Goal: Task Accomplishment & Management: Use online tool/utility

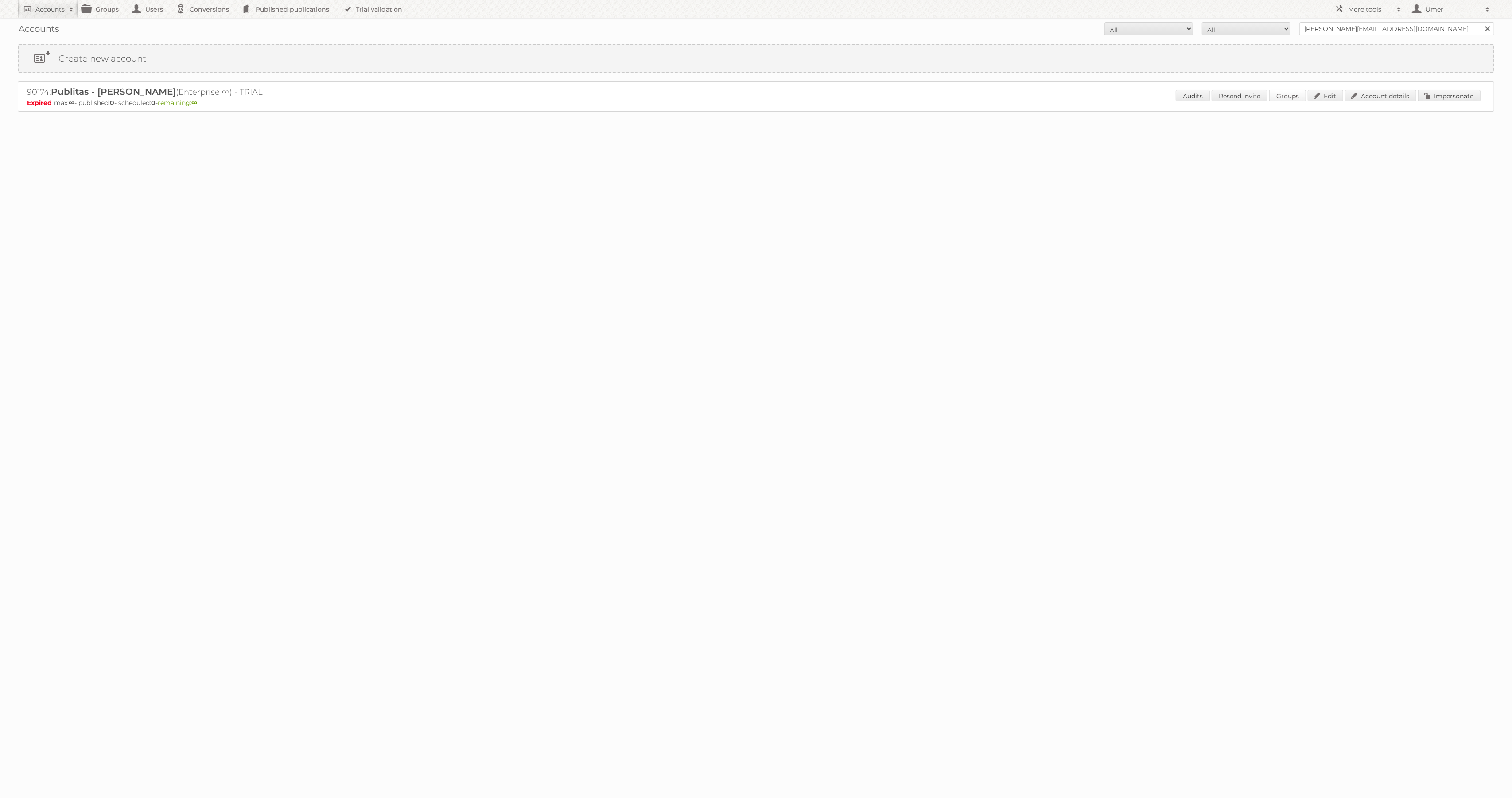
click at [1280, 94] on link "Groups" at bounding box center [1287, 96] width 37 height 12
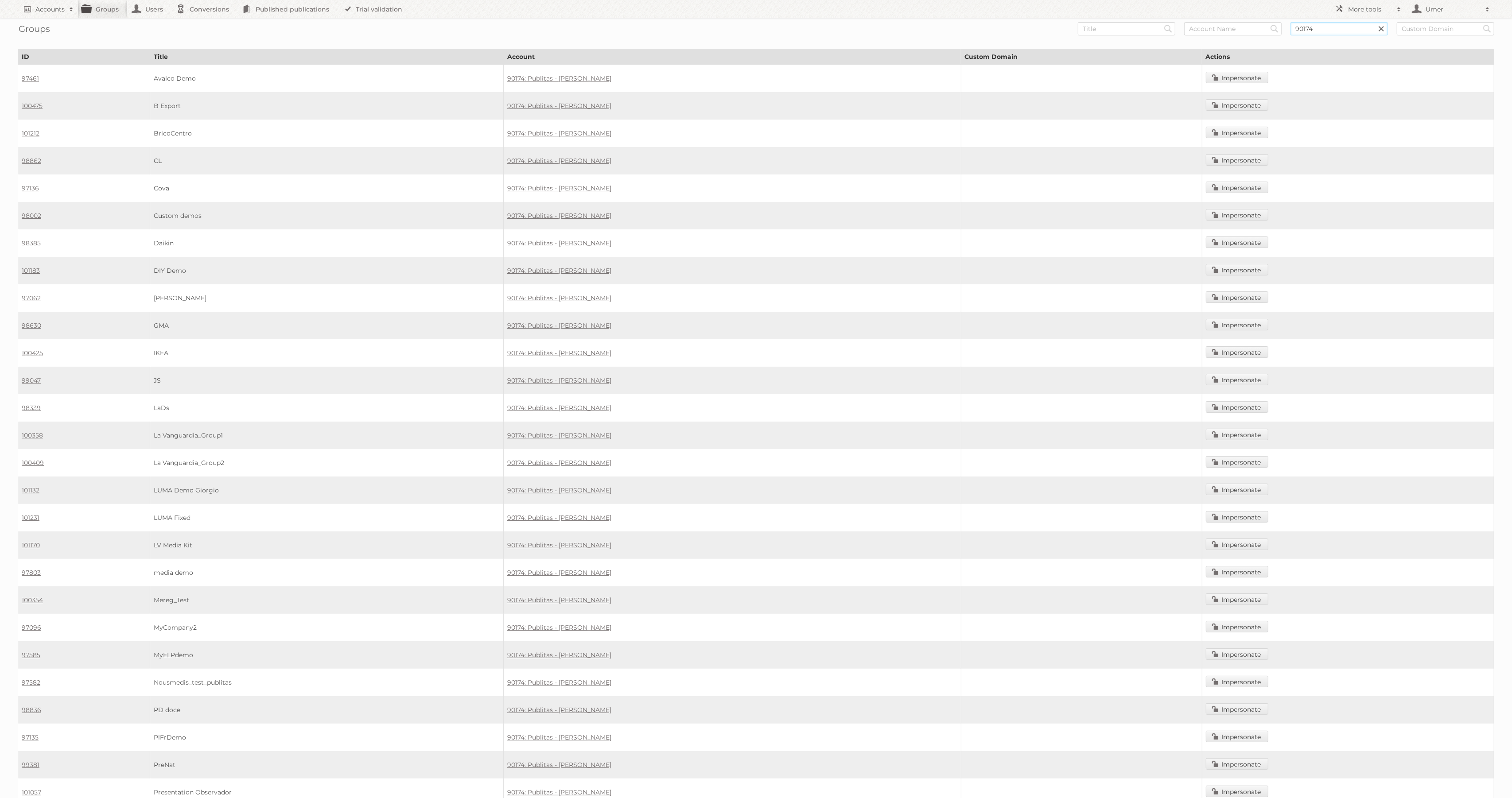
click at [1331, 26] on input "90174" at bounding box center [1339, 29] width 97 height 13
paste input "100554"
type input "100554"
click at [1162, 22] on input "Search" at bounding box center [1168, 29] width 14 height 13
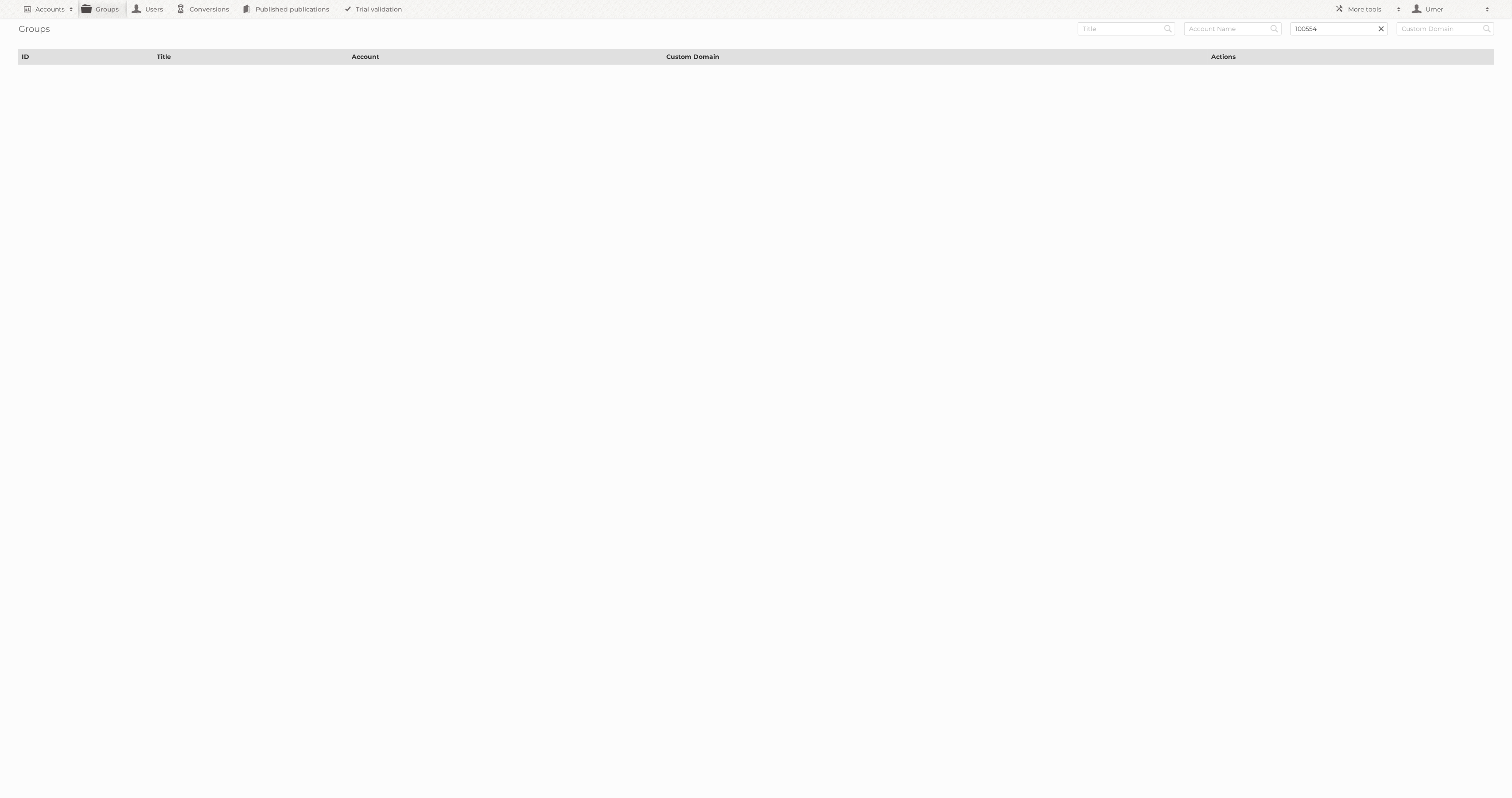
click at [1382, 29] on link at bounding box center [1381, 29] width 14 height 13
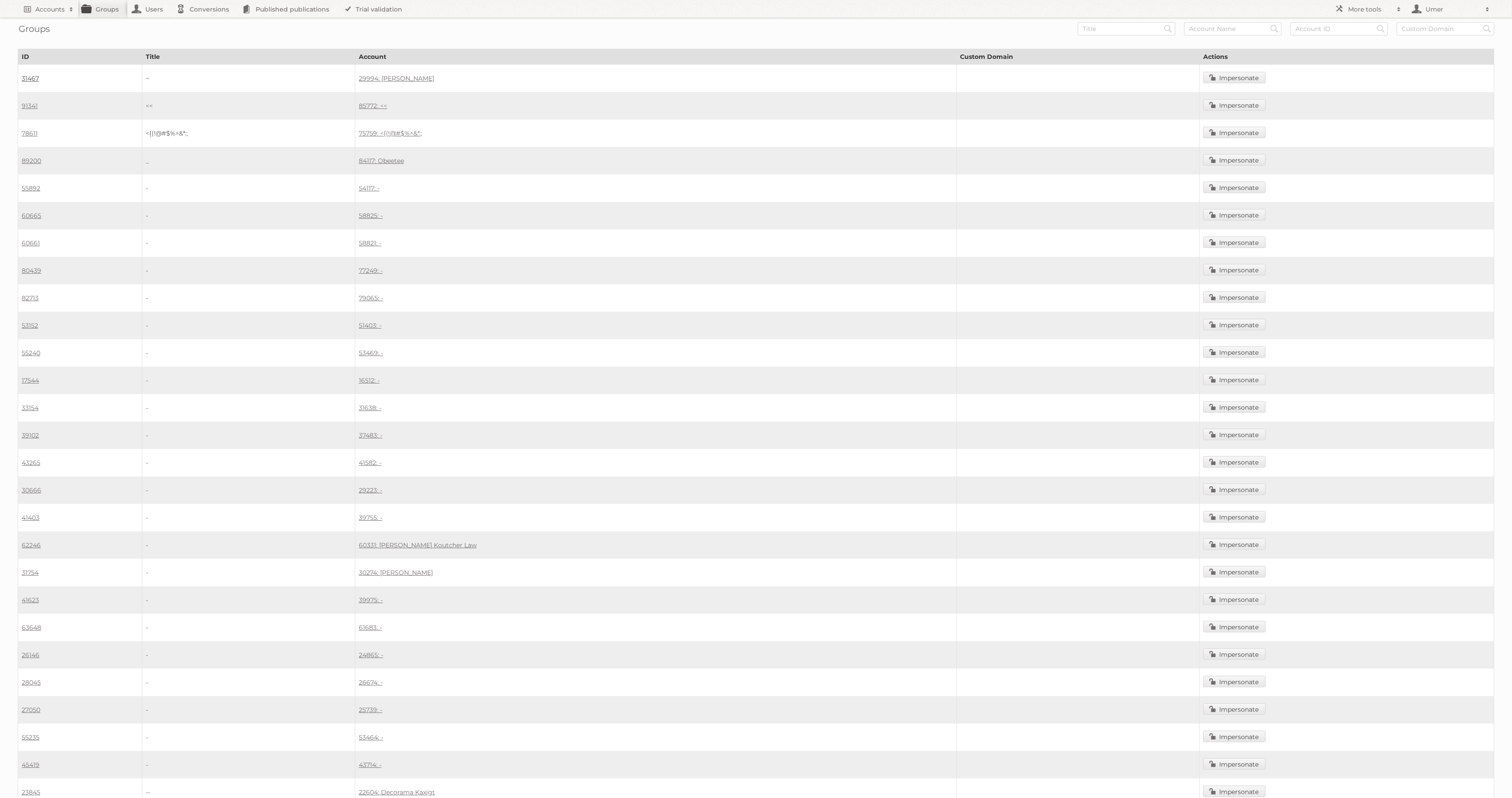
click at [28, 77] on link "31467" at bounding box center [30, 79] width 17 height 8
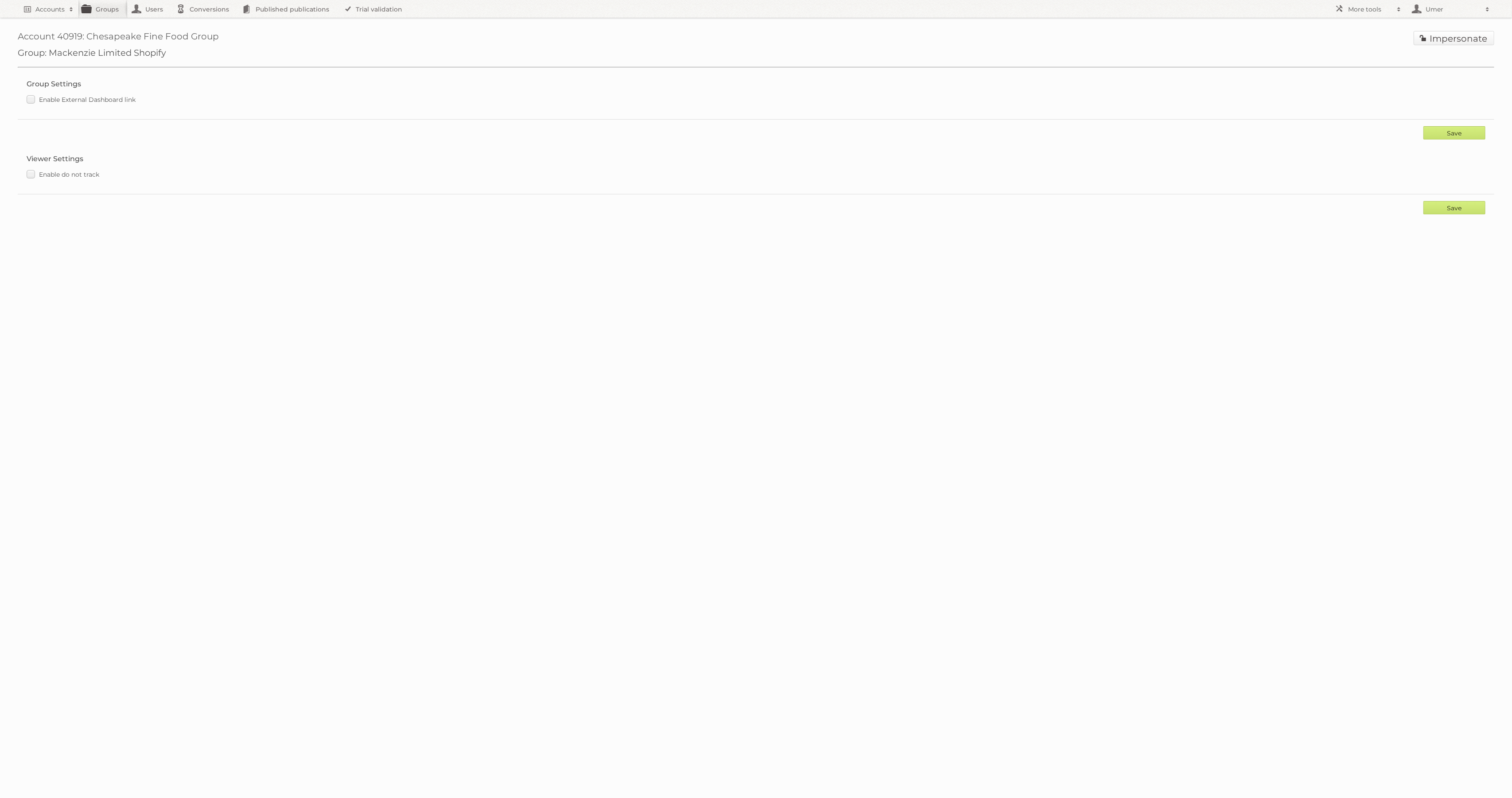
click at [1443, 36] on link "Impersonate" at bounding box center [1453, 38] width 80 height 14
